Goal: Navigation & Orientation: Find specific page/section

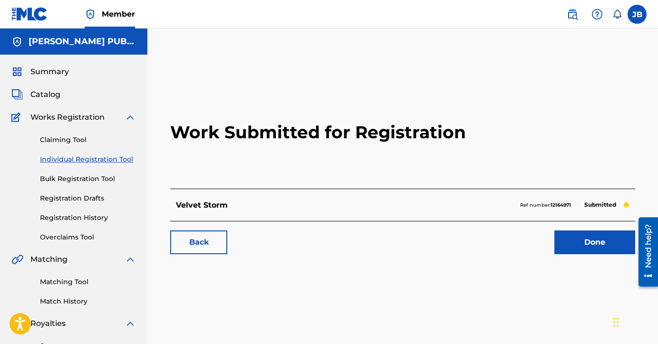
click at [54, 96] on span "Catalog" at bounding box center [45, 94] width 30 height 11
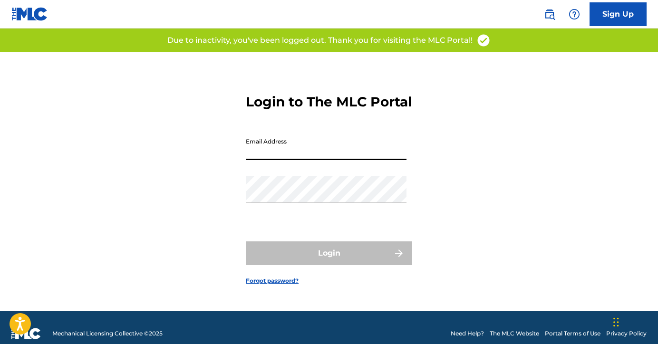
click at [272, 160] on input "Email Address" at bounding box center [326, 146] width 161 height 27
type input "[PERSON_NAME][EMAIL_ADDRESS][DOMAIN_NAME]"
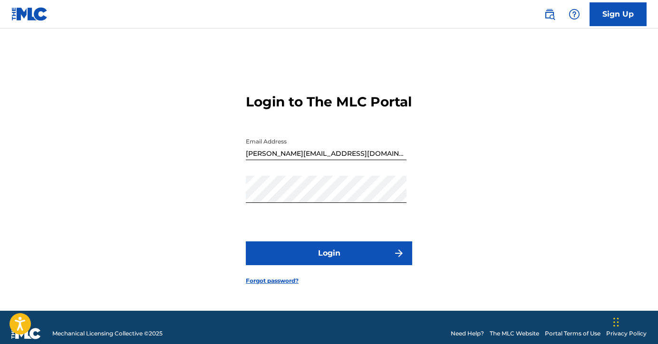
click at [325, 259] on button "Login" at bounding box center [329, 254] width 166 height 24
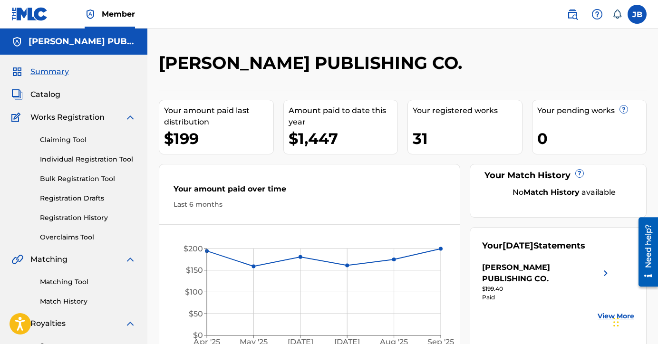
click at [42, 94] on span "Catalog" at bounding box center [45, 94] width 30 height 11
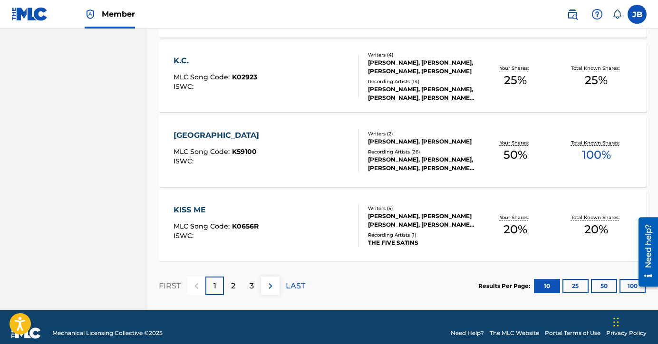
scroll to position [744, 0]
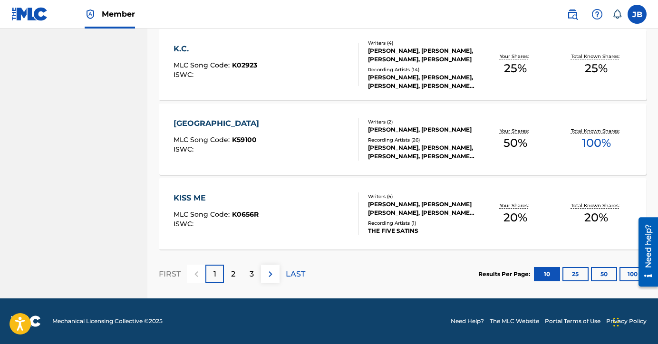
click at [289, 273] on p "LAST" at bounding box center [296, 274] width 20 height 11
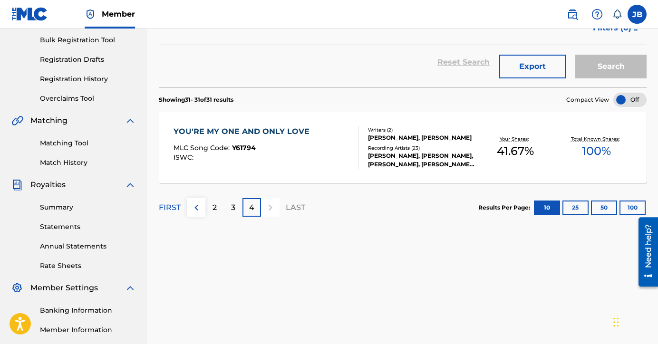
scroll to position [140, 0]
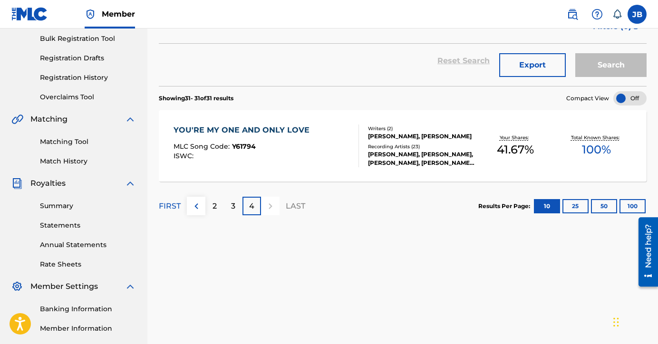
click at [235, 205] on p "3" at bounding box center [233, 206] width 4 height 11
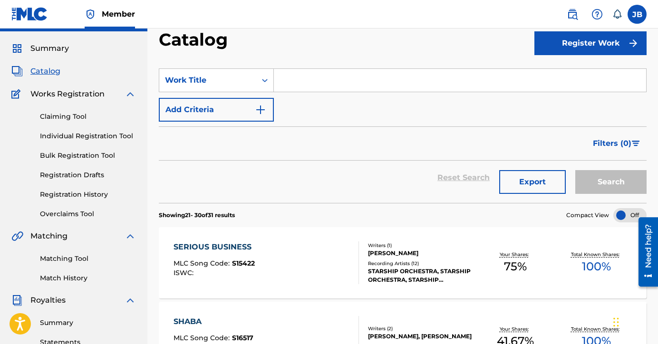
scroll to position [0, 0]
